Goal: Find specific page/section

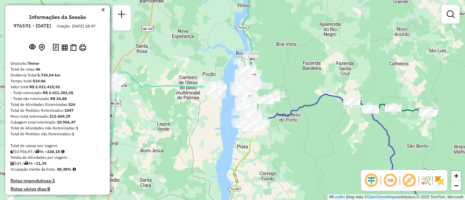
click at [285, 49] on div "Janela de atendimento Grade de atendimento Capacidade Transportadoras Veículos …" at bounding box center [232, 100] width 465 height 200
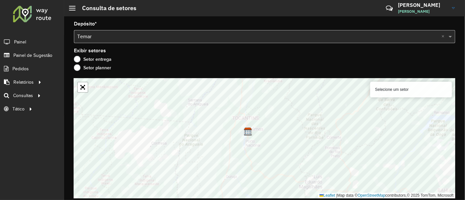
click at [212, 55] on div "Exibir setores Setor entrega Setor planner" at bounding box center [264, 60] width 381 height 25
click at [230, 59] on div "Setor entrega" at bounding box center [264, 61] width 381 height 8
